Goal: Navigation & Orientation: Find specific page/section

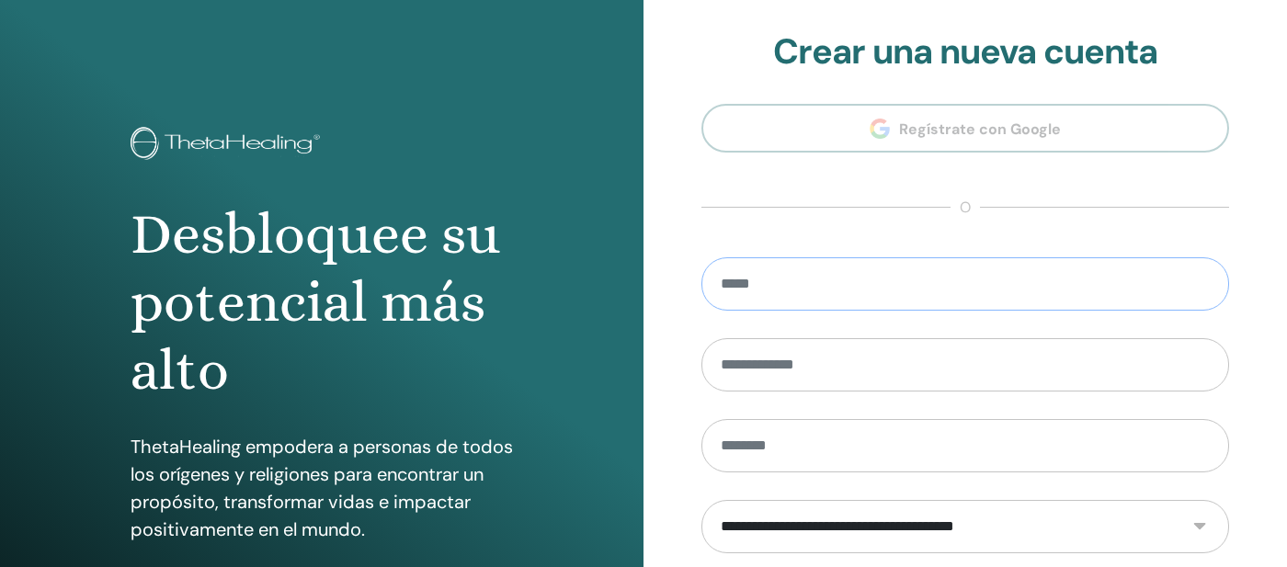
click at [844, 287] on input "email" at bounding box center [964, 283] width 527 height 53
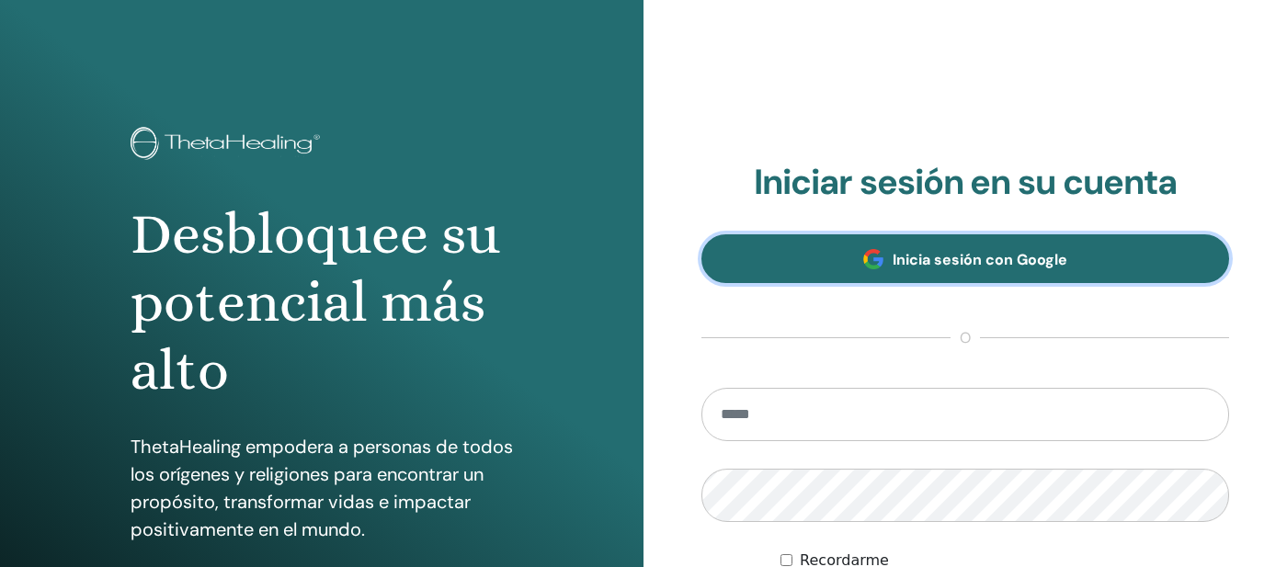
click at [973, 265] on span "Inicia sesión con Google" at bounding box center [979, 259] width 175 height 19
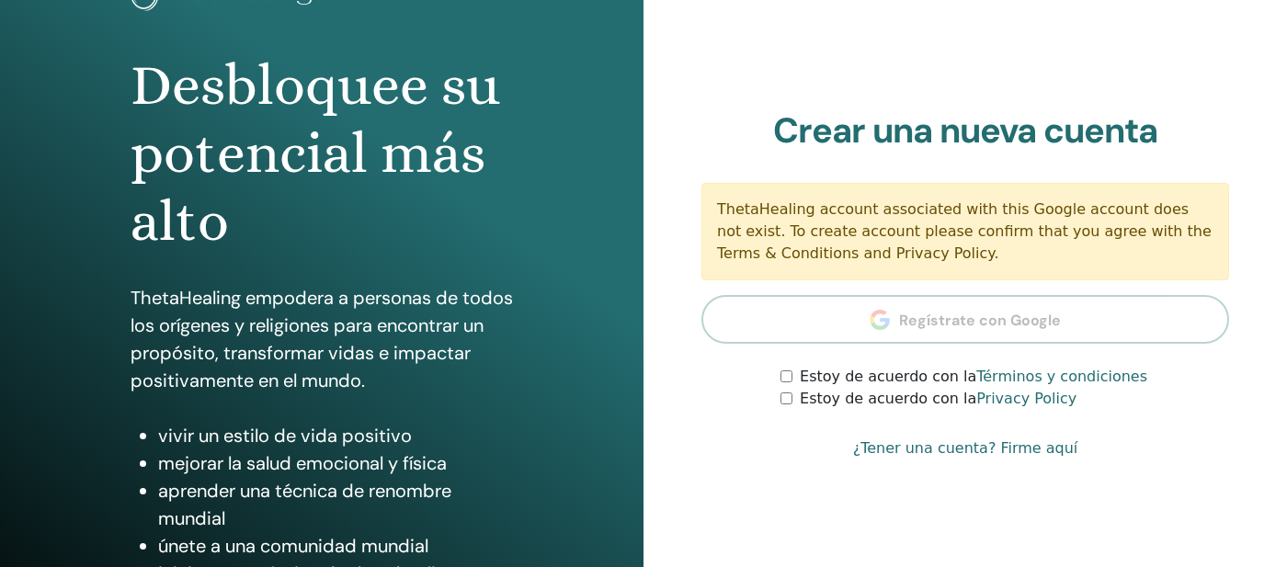
scroll to position [168, 0]
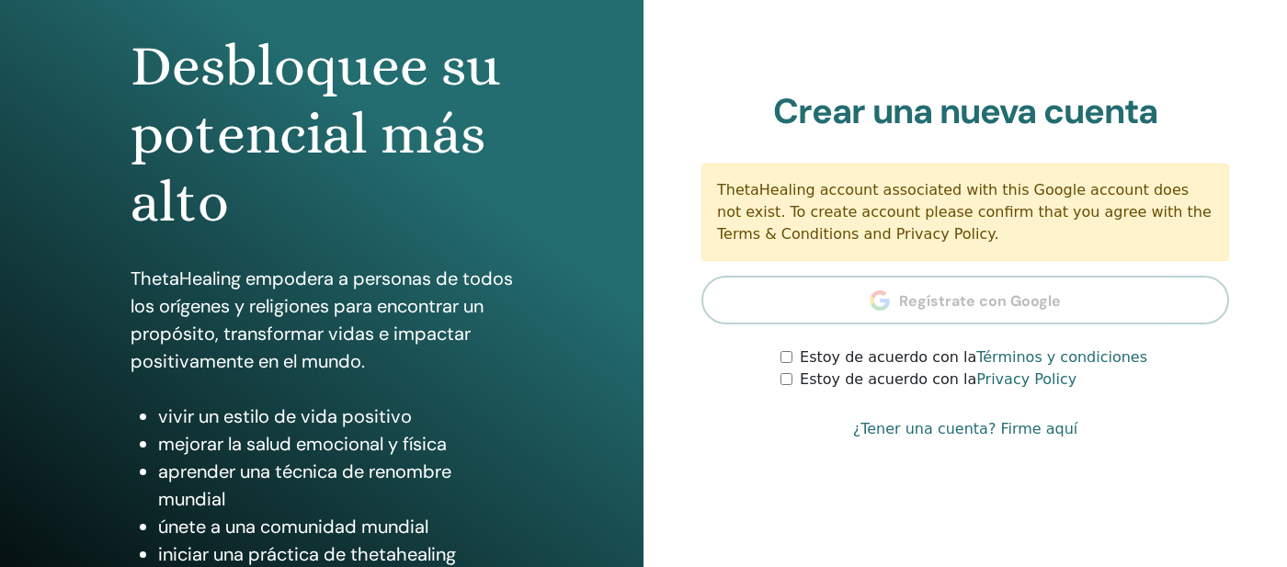
click at [926, 290] on section "Crear una nueva cuenta ThetaHealing account associated with this Google account…" at bounding box center [964, 241] width 527 height 300
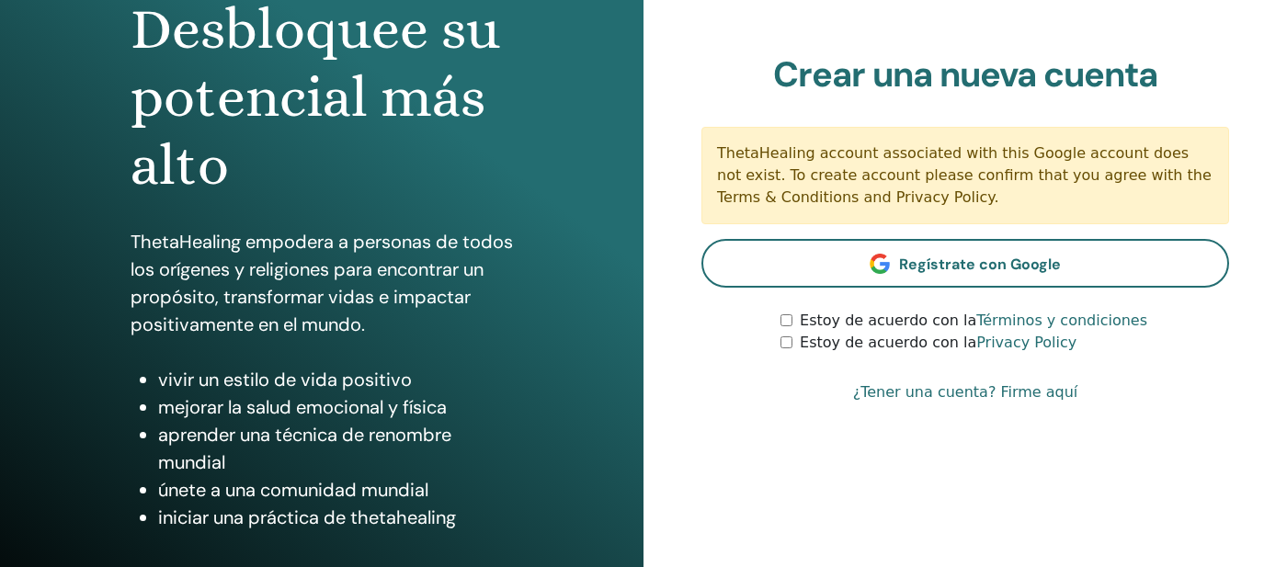
scroll to position [208, 0]
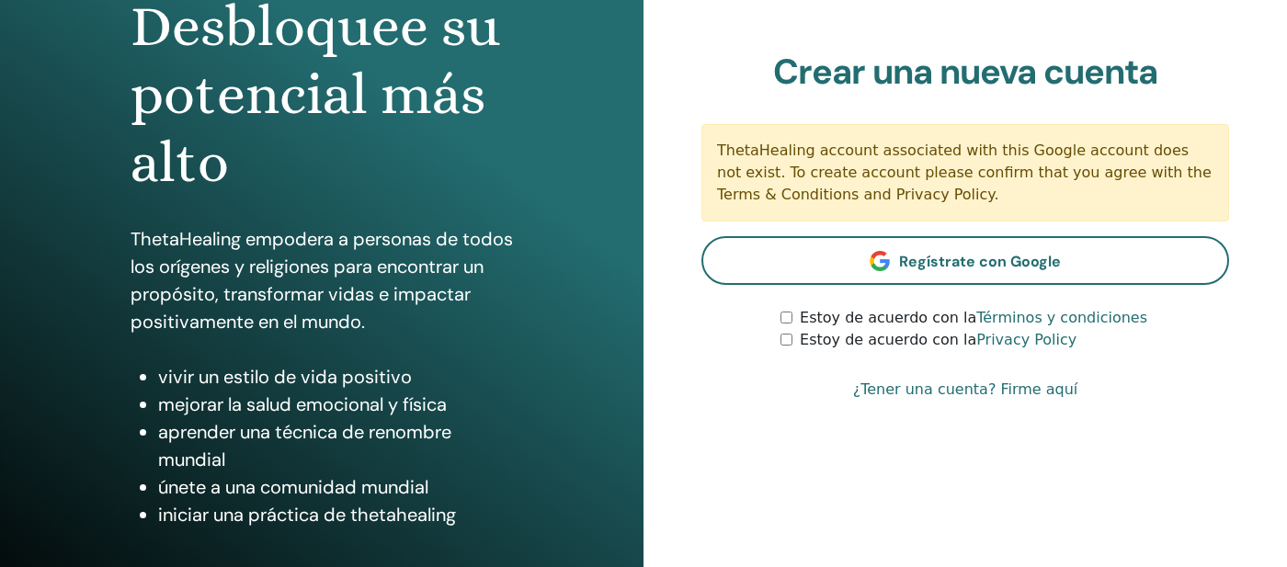
click at [1013, 391] on link "¿Tener una cuenta? Firme aquí" at bounding box center [965, 390] width 225 height 22
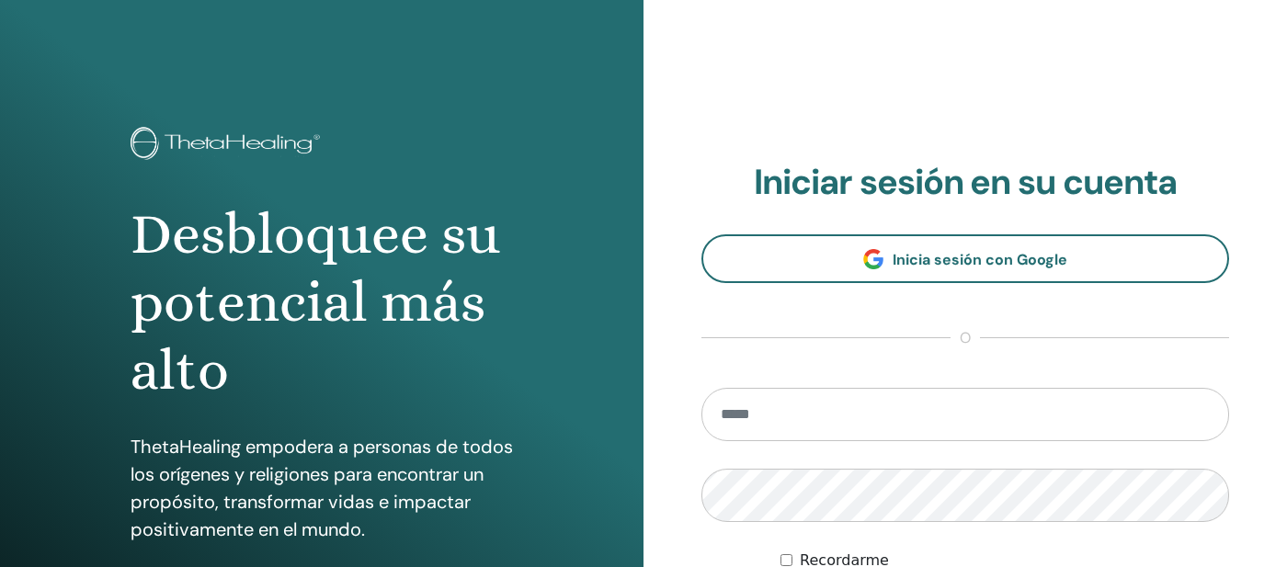
click at [857, 384] on section "Iniciar sesión en su cuenta Inicia sesión con Google o Recordarme Acceder" at bounding box center [964, 405] width 527 height 486
click at [833, 420] on input "email" at bounding box center [964, 414] width 527 height 53
click at [866, 422] on input "**********" at bounding box center [964, 414] width 527 height 53
click at [947, 416] on input "**********" at bounding box center [964, 414] width 527 height 53
type input "**********"
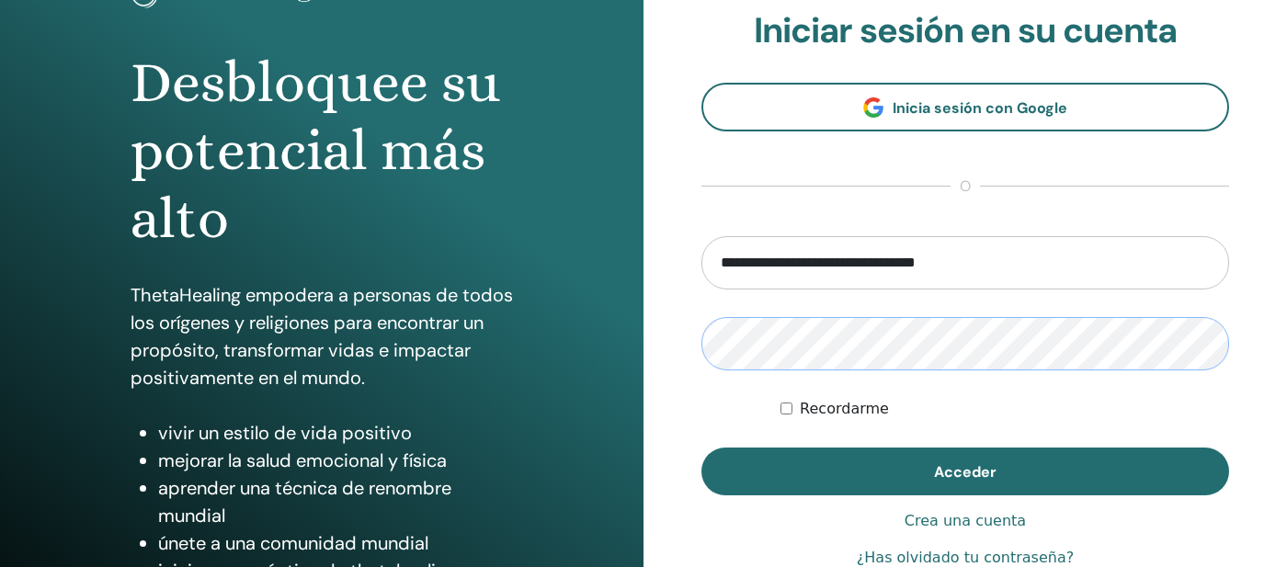
scroll to position [162, 0]
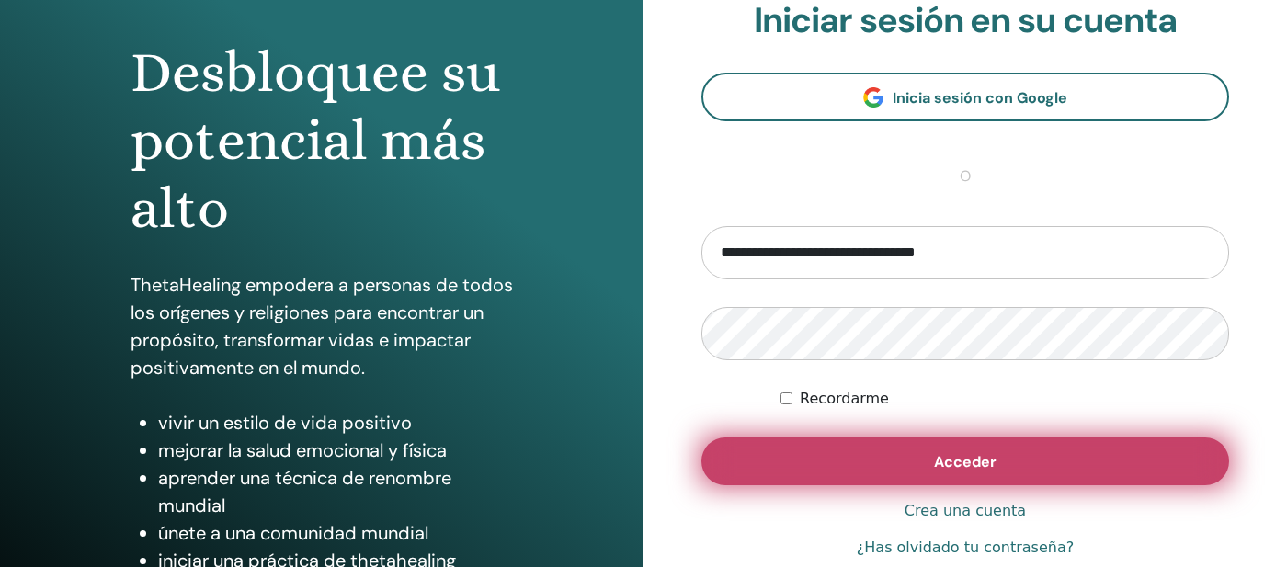
click at [920, 447] on button "Acceder" at bounding box center [964, 461] width 527 height 48
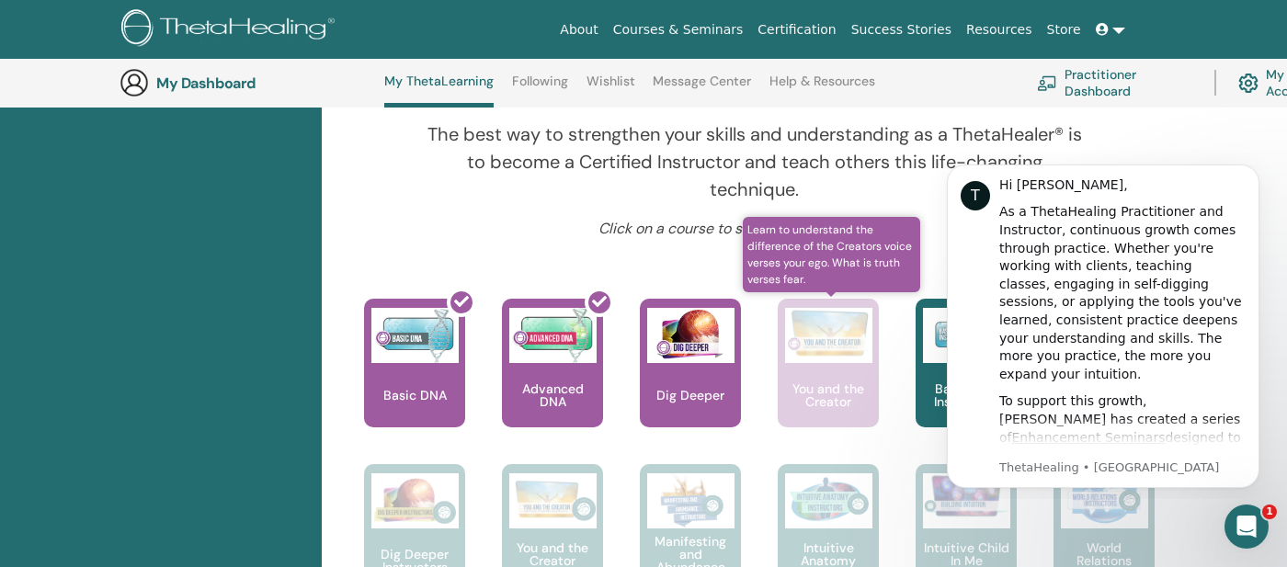
scroll to position [607, 0]
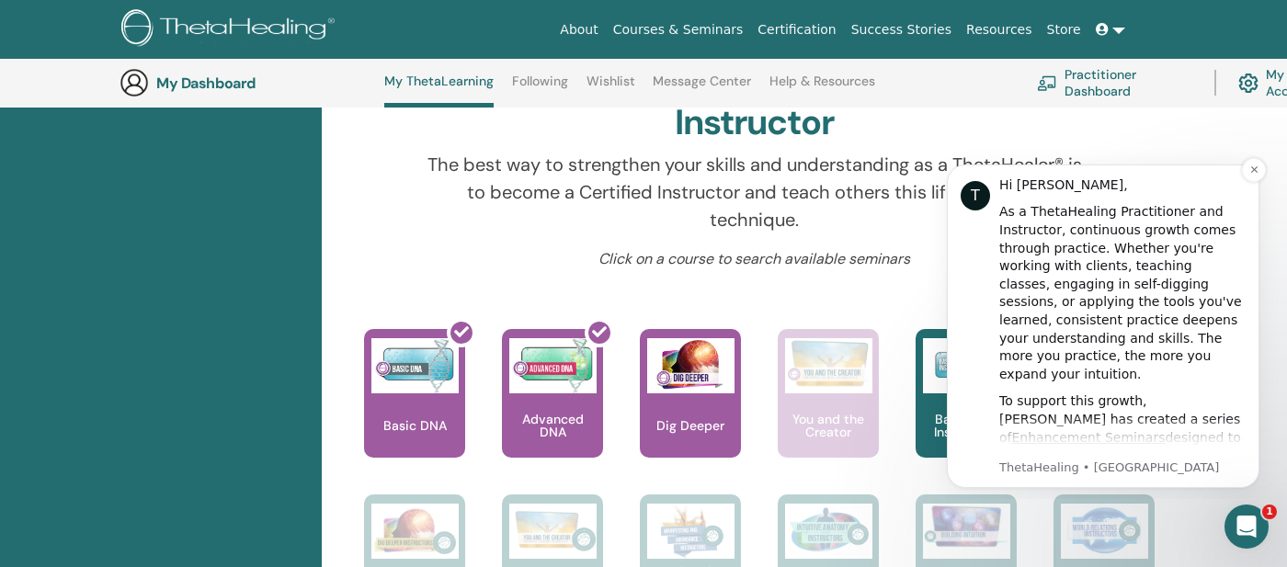
click at [1107, 471] on p "ThetaHealing • Ahora" at bounding box center [1122, 467] width 246 height 17
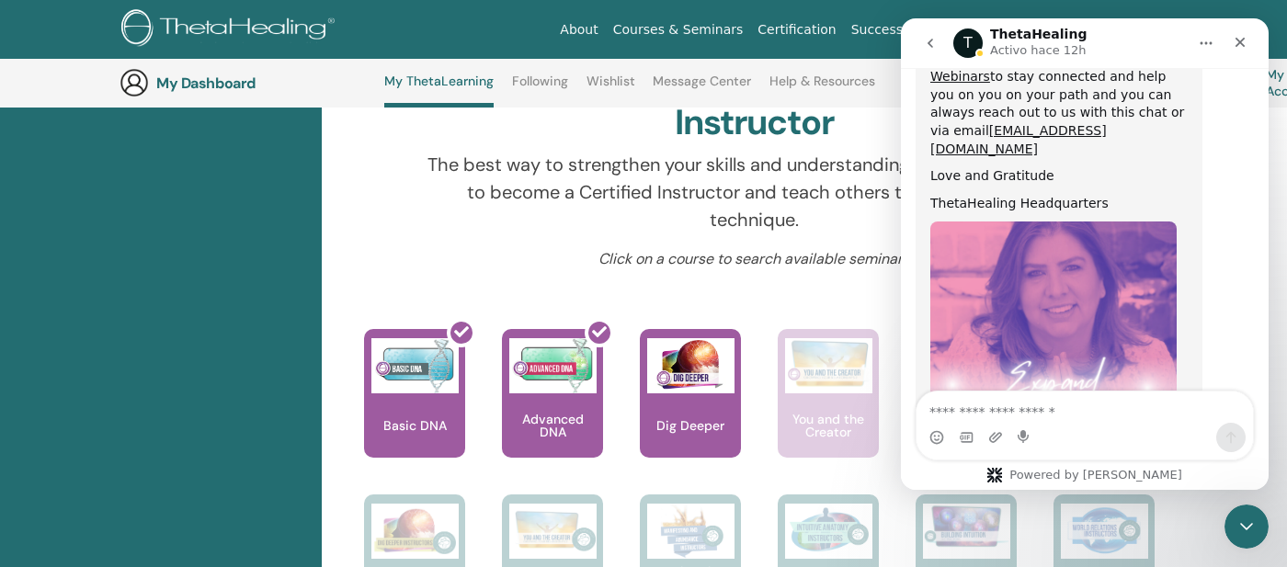
scroll to position [1121, 0]
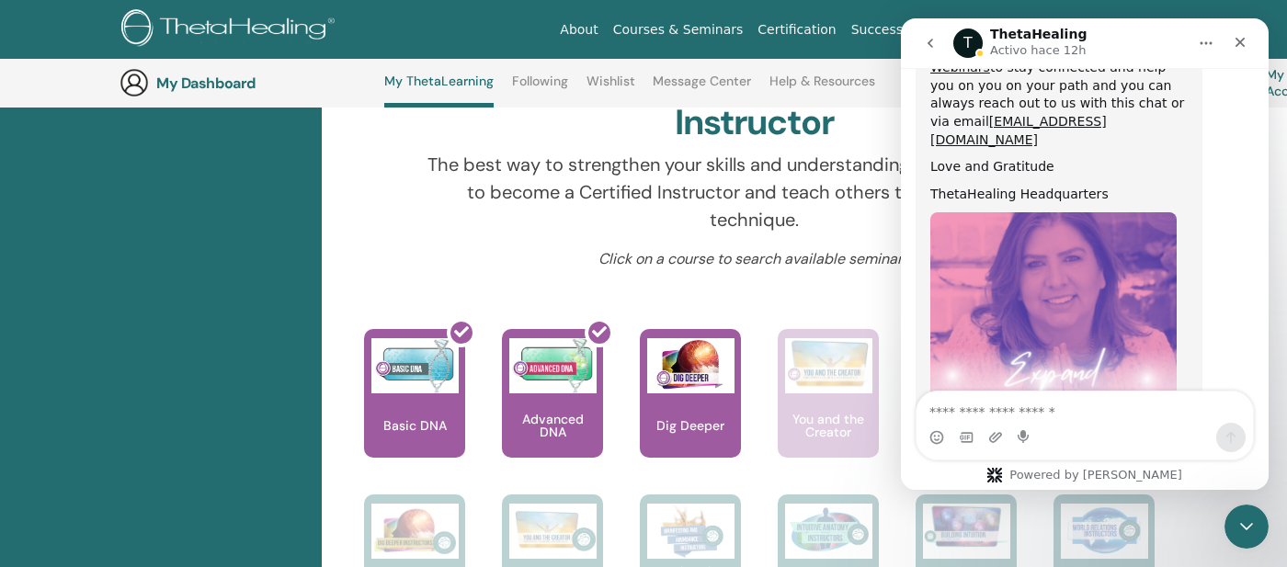
click at [931, 44] on icon "go back" at bounding box center [930, 43] width 15 height 15
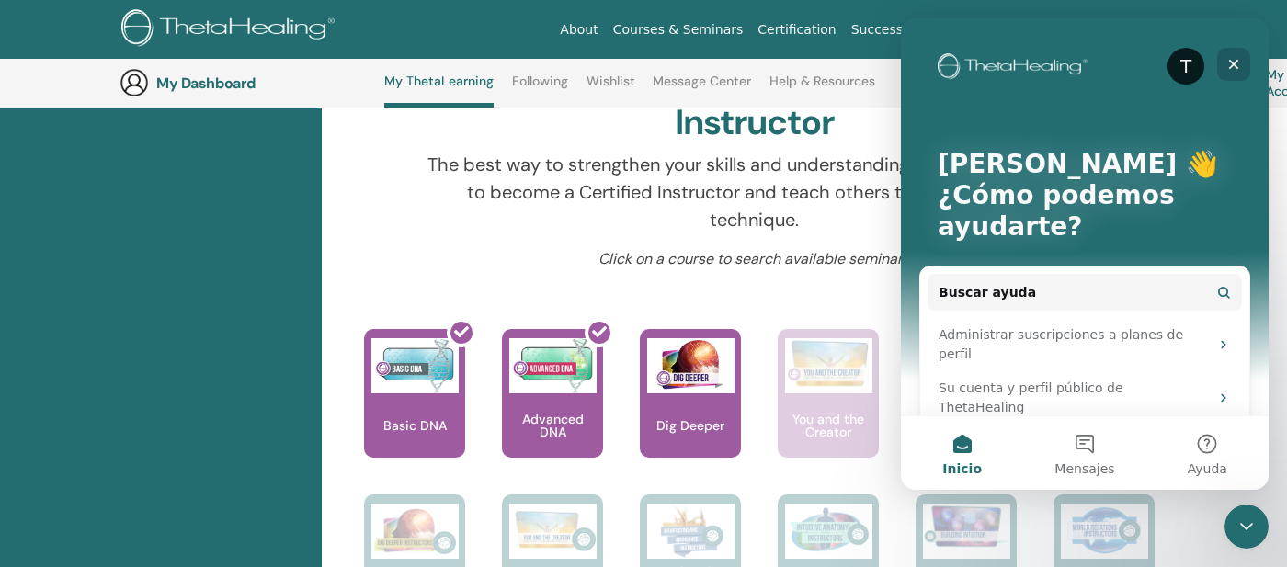
click at [1233, 73] on div "Cerrar" at bounding box center [1233, 64] width 33 height 33
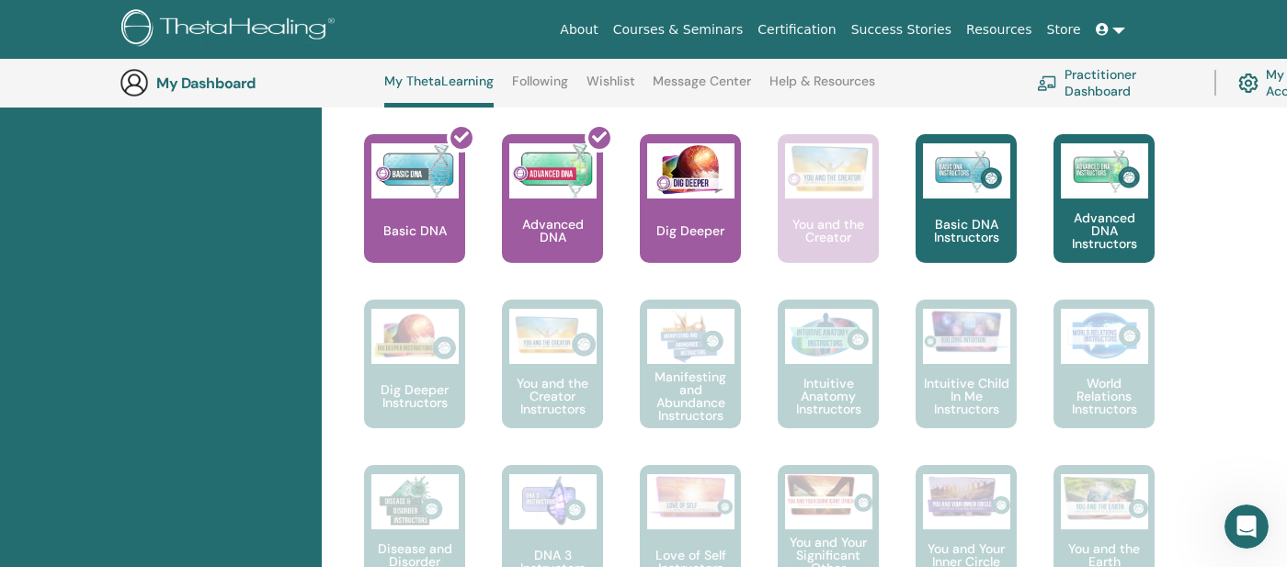
scroll to position [803, 0]
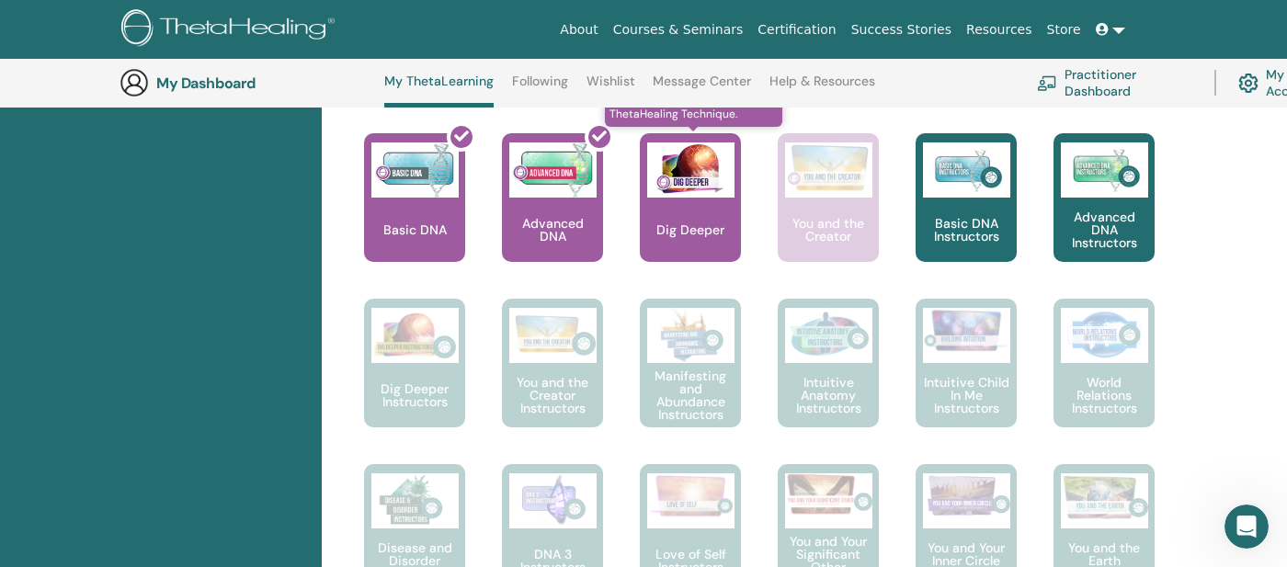
click at [684, 195] on img at bounding box center [690, 169] width 87 height 55
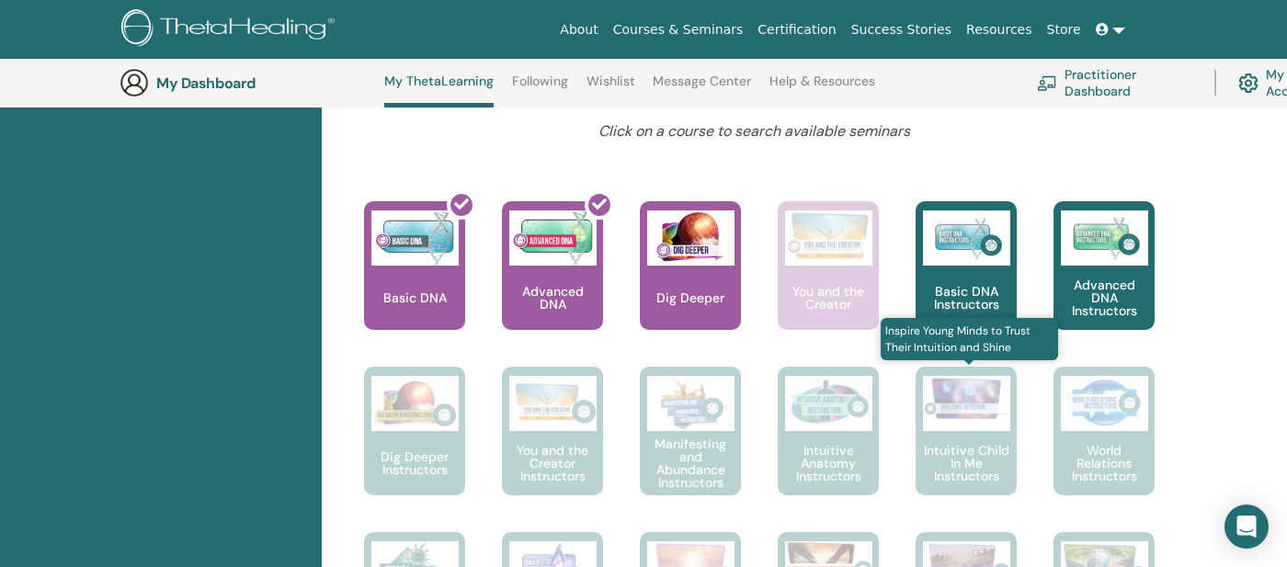
scroll to position [715, 0]
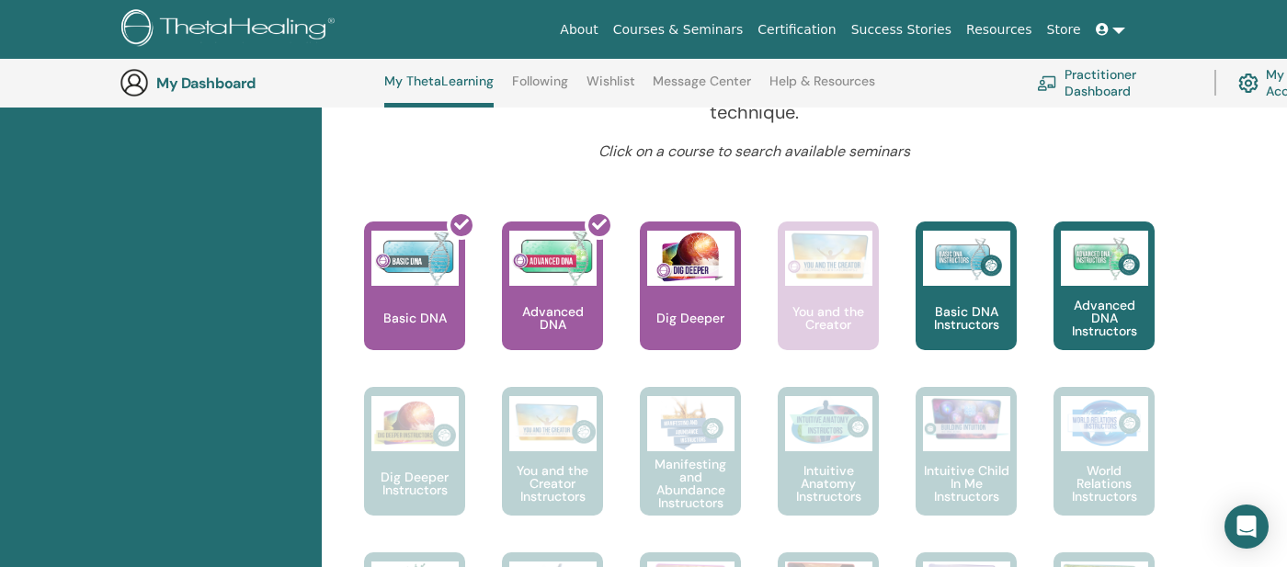
click at [1058, 39] on link "Store" at bounding box center [1063, 30] width 49 height 34
